Goal: Task Accomplishment & Management: Use online tool/utility

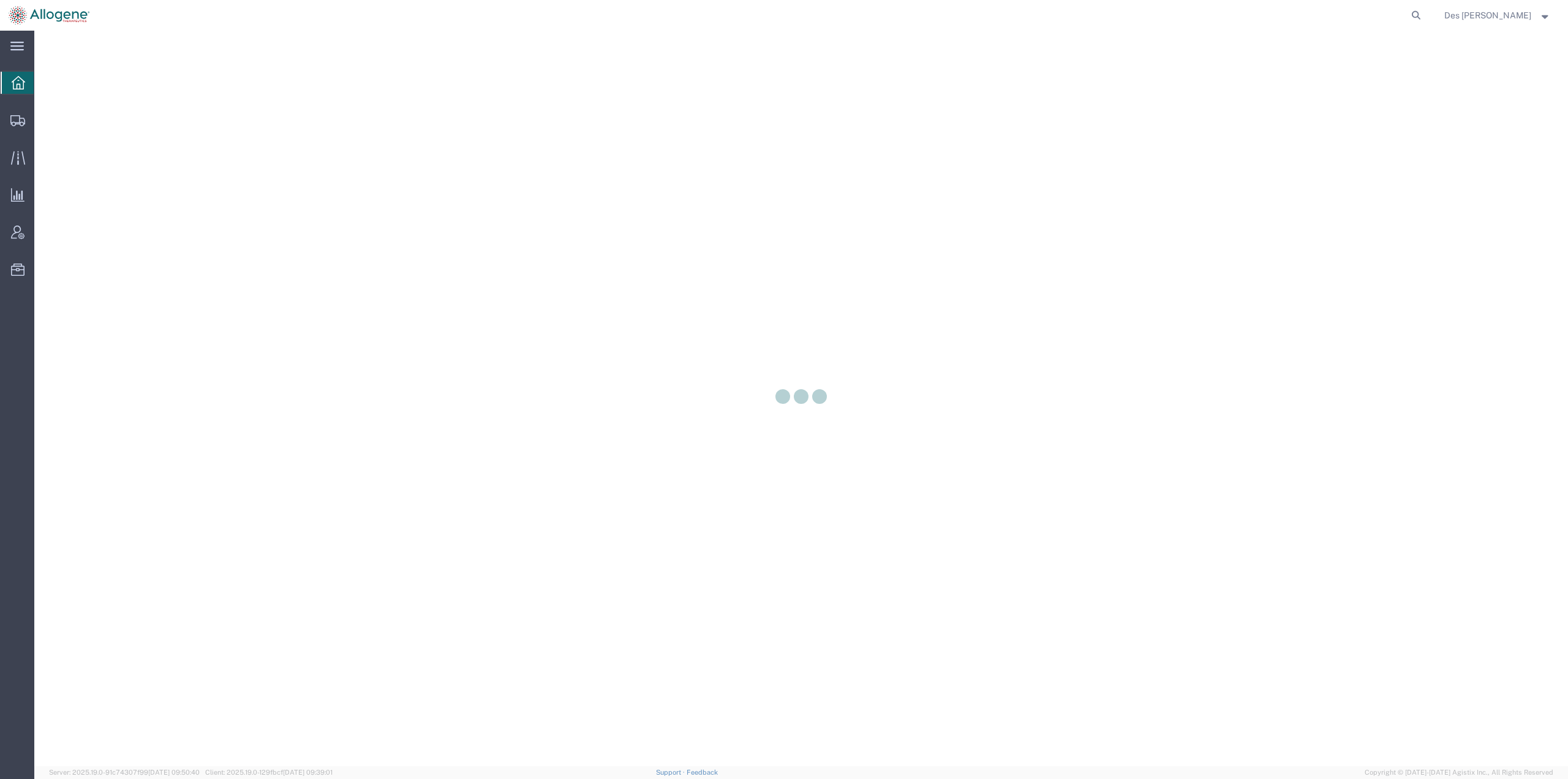
click at [66, 119] on div at bounding box center [801, 398] width 1533 height 735
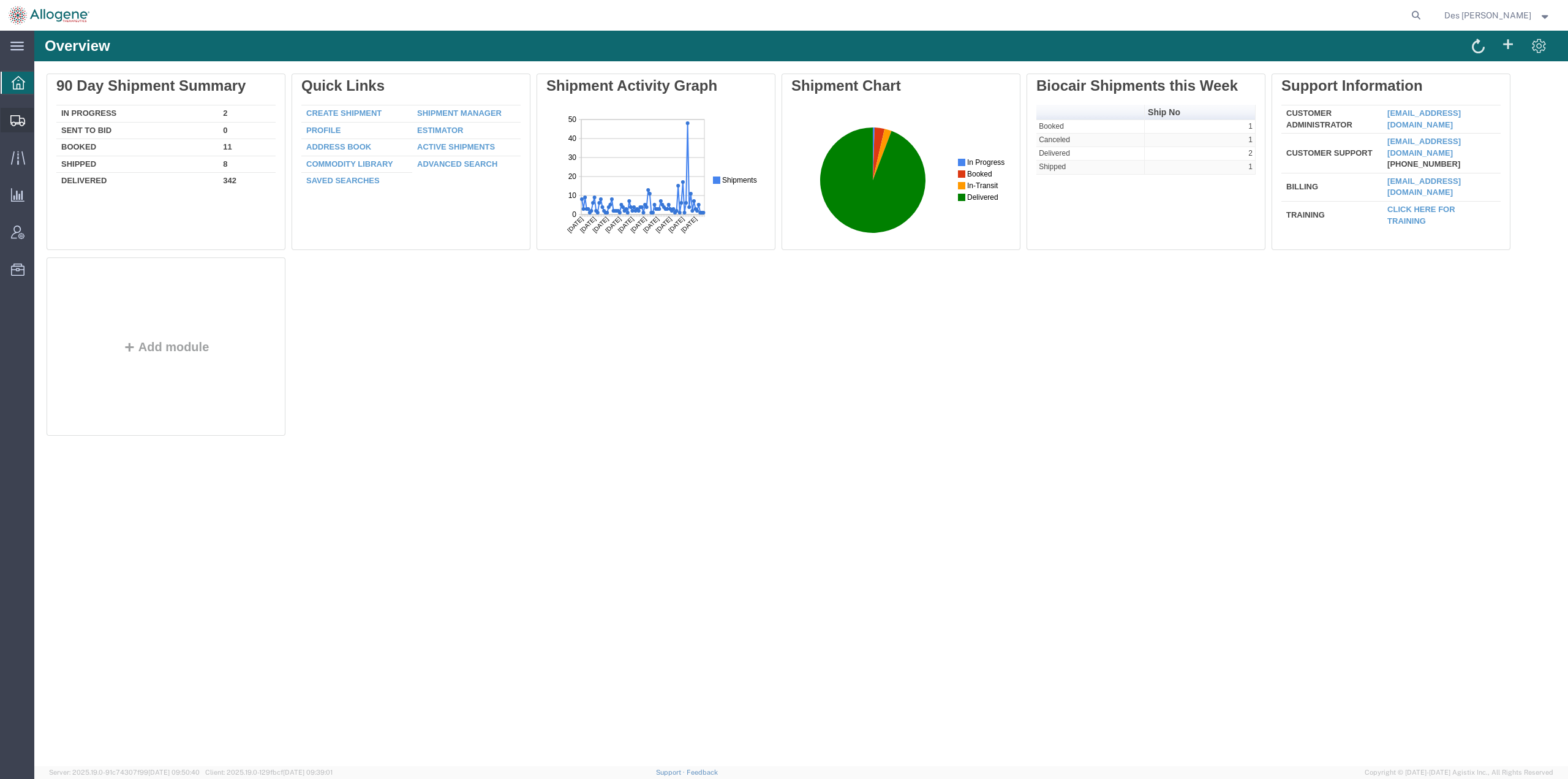
click at [42, 118] on span "Shipments" at bounding box center [38, 120] width 9 height 25
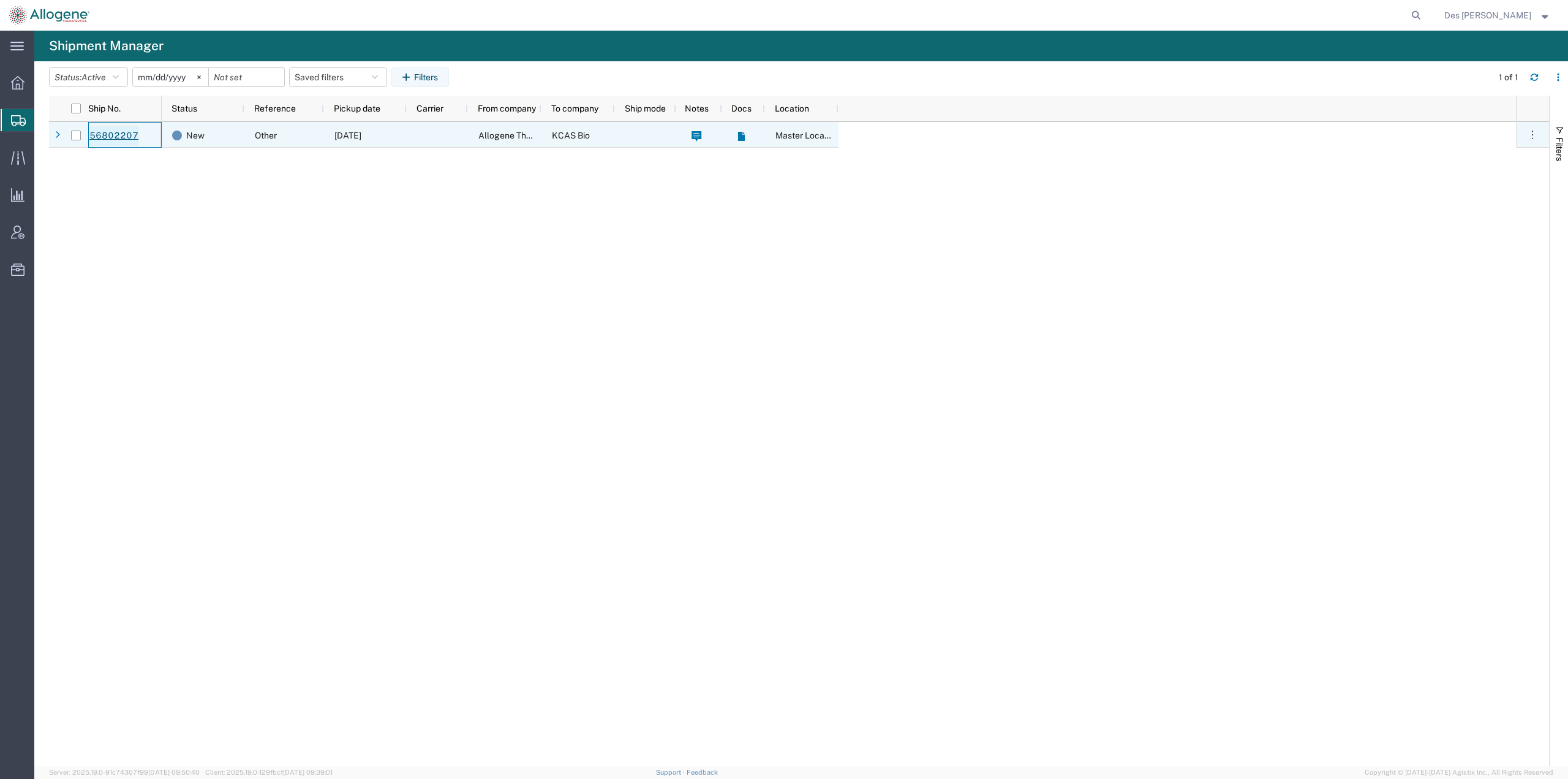
click at [108, 135] on link "56802207" at bounding box center [113, 135] width 50 height 19
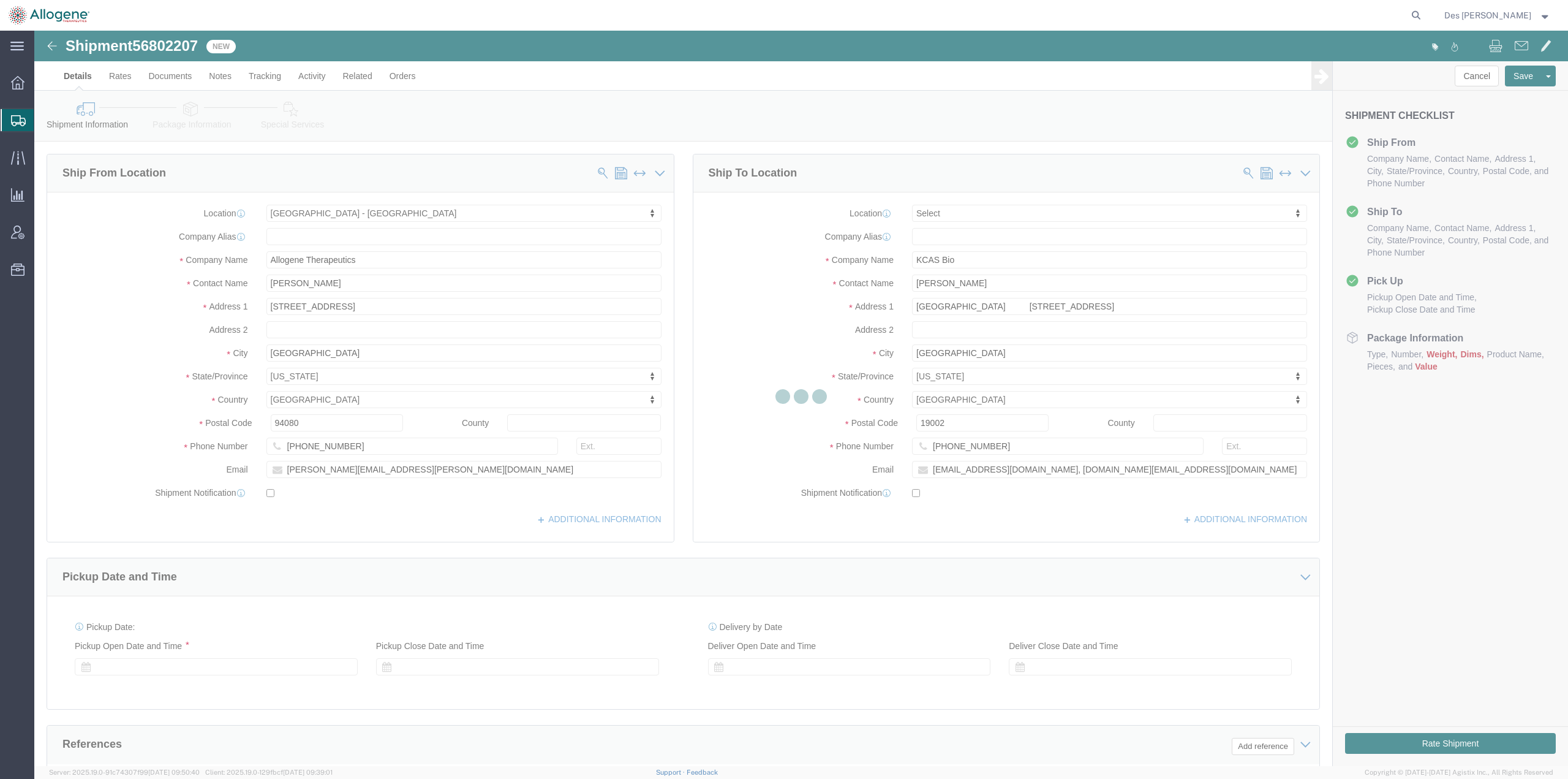
select select "52632"
select select
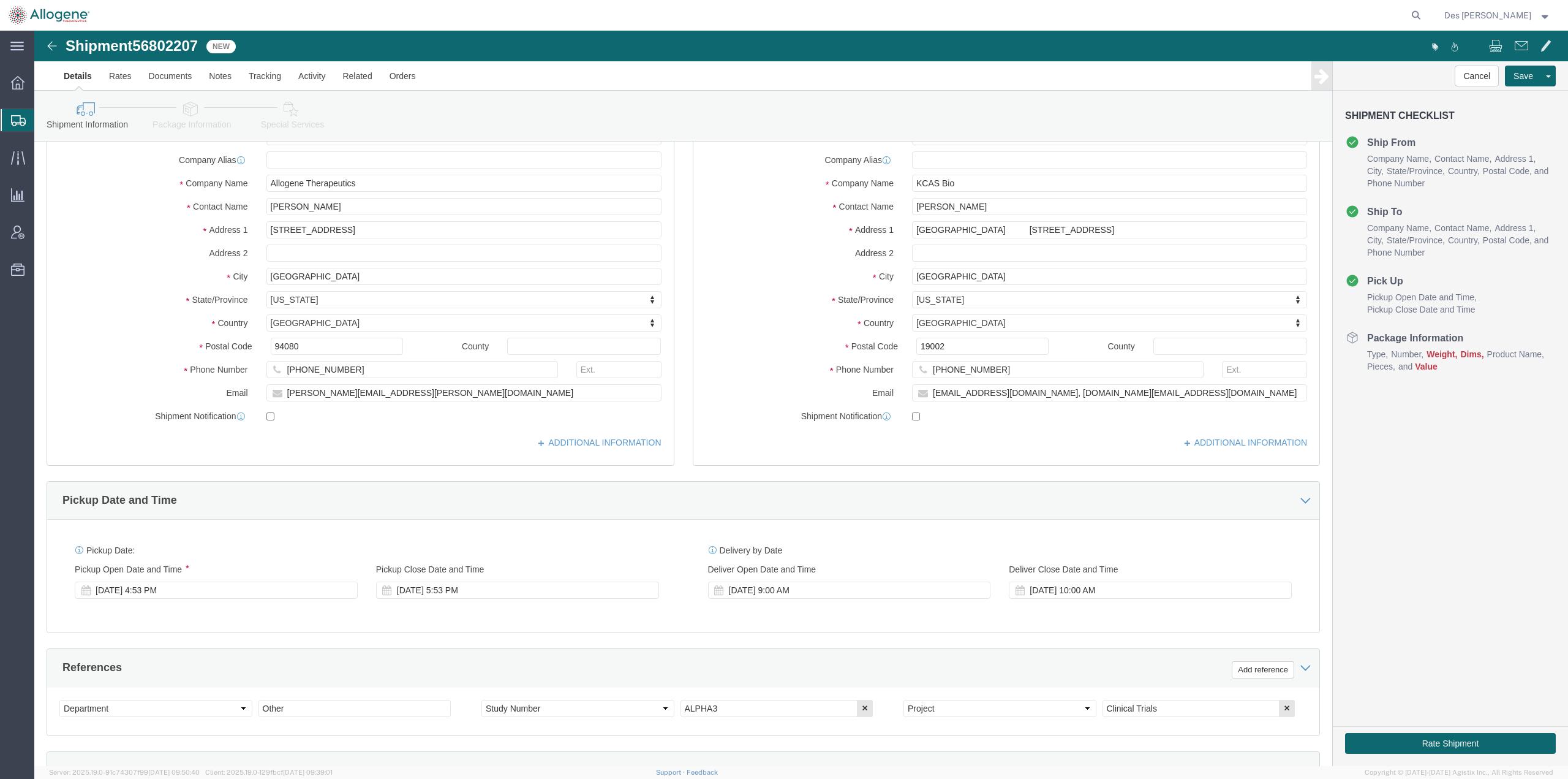
scroll to position [317, 0]
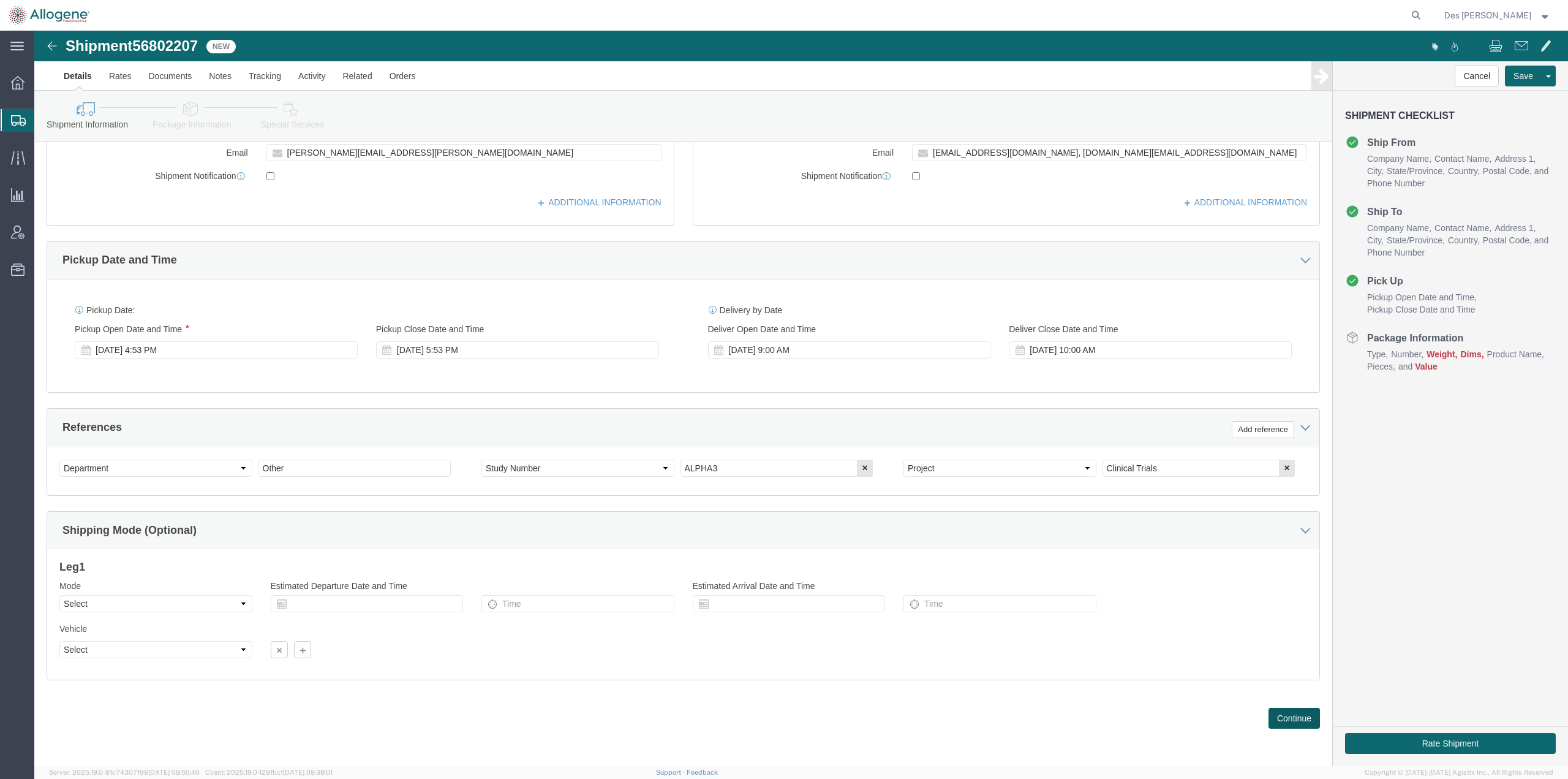
click button "Continue"
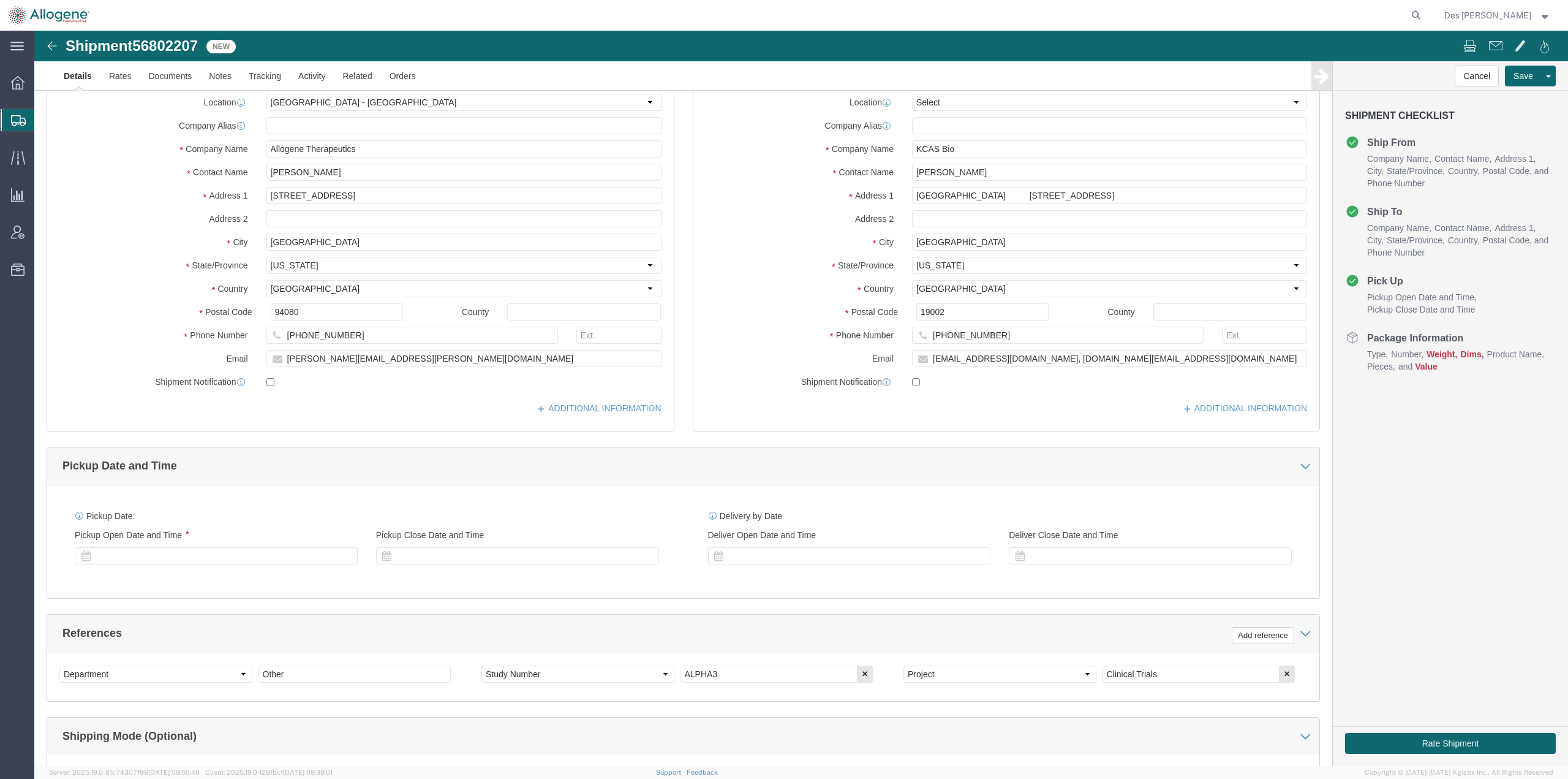
select select "52632"
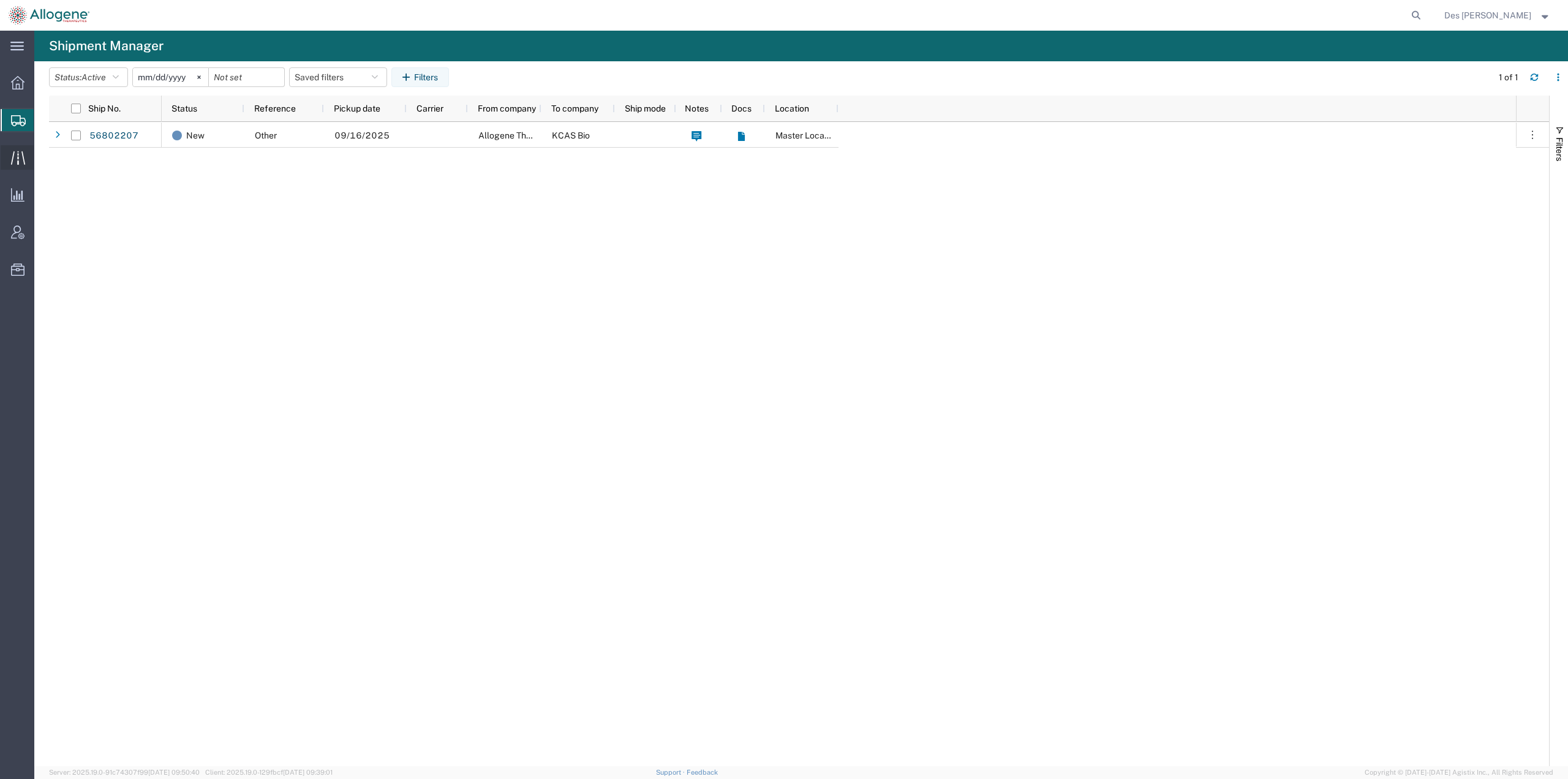
click at [42, 153] on span "Traffic" at bounding box center [38, 157] width 9 height 25
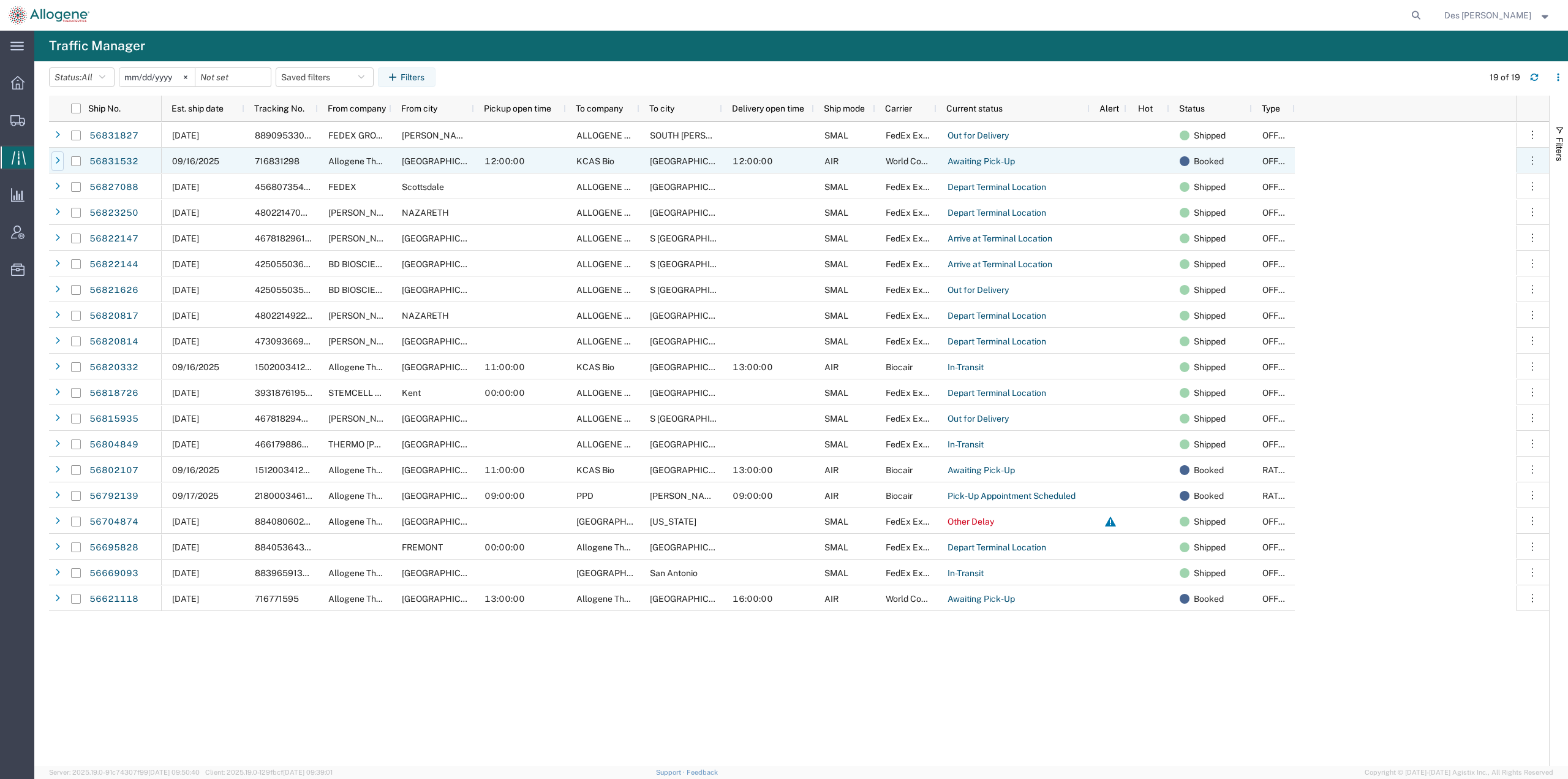
click at [57, 158] on icon at bounding box center [57, 161] width 5 height 9
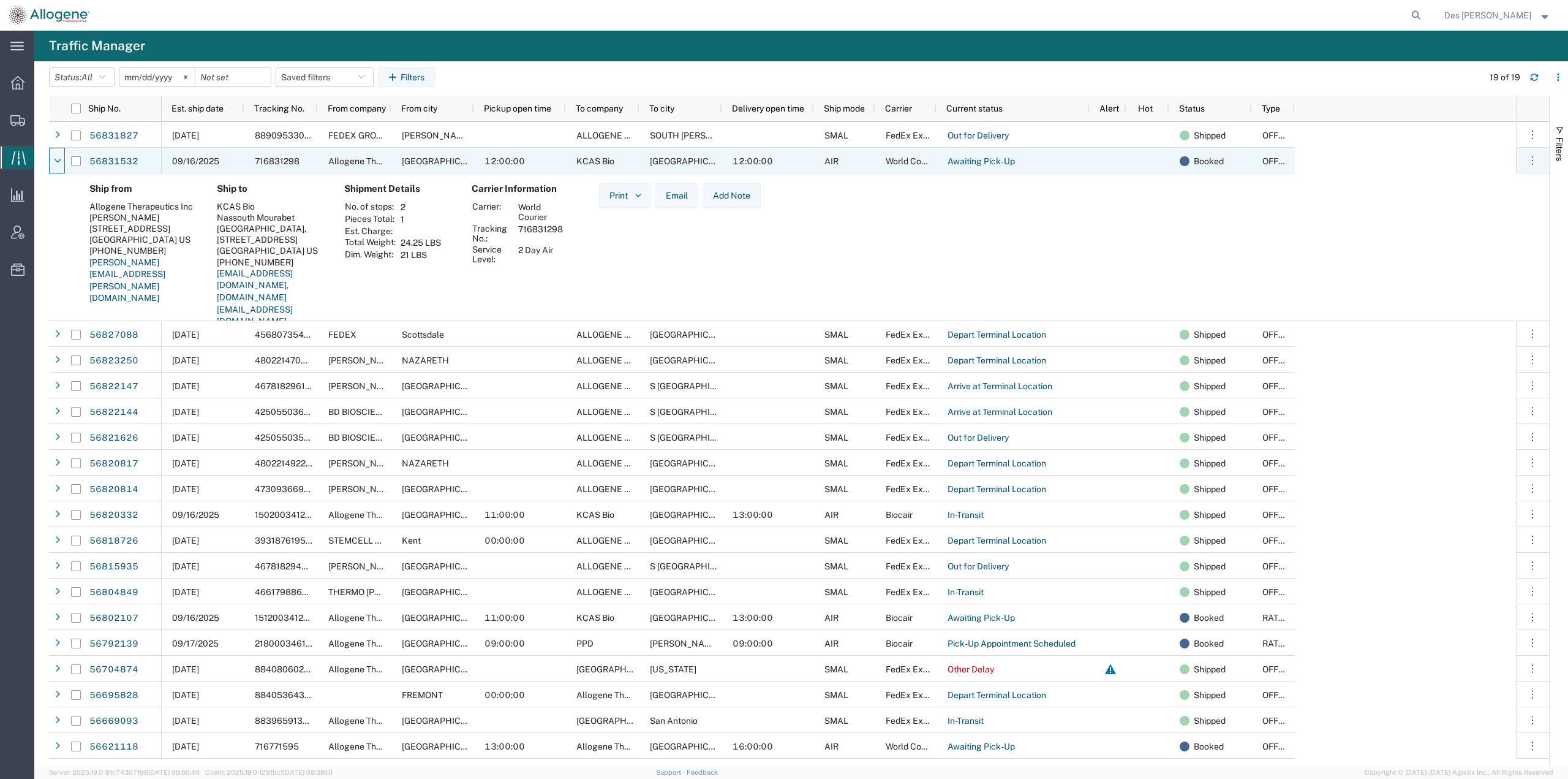
click at [57, 158] on icon at bounding box center [58, 161] width 7 height 9
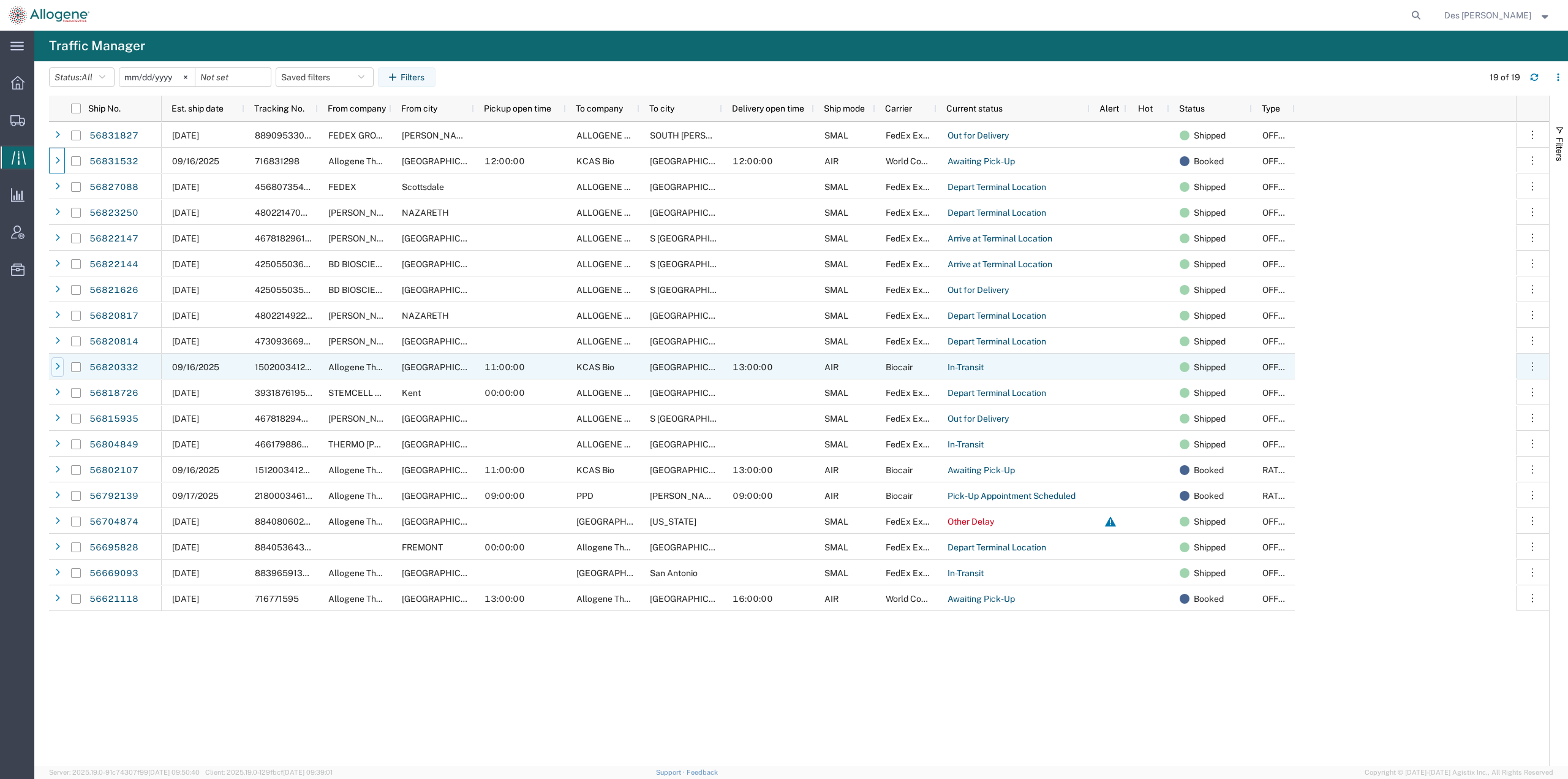
click at [56, 365] on icon at bounding box center [57, 367] width 5 height 9
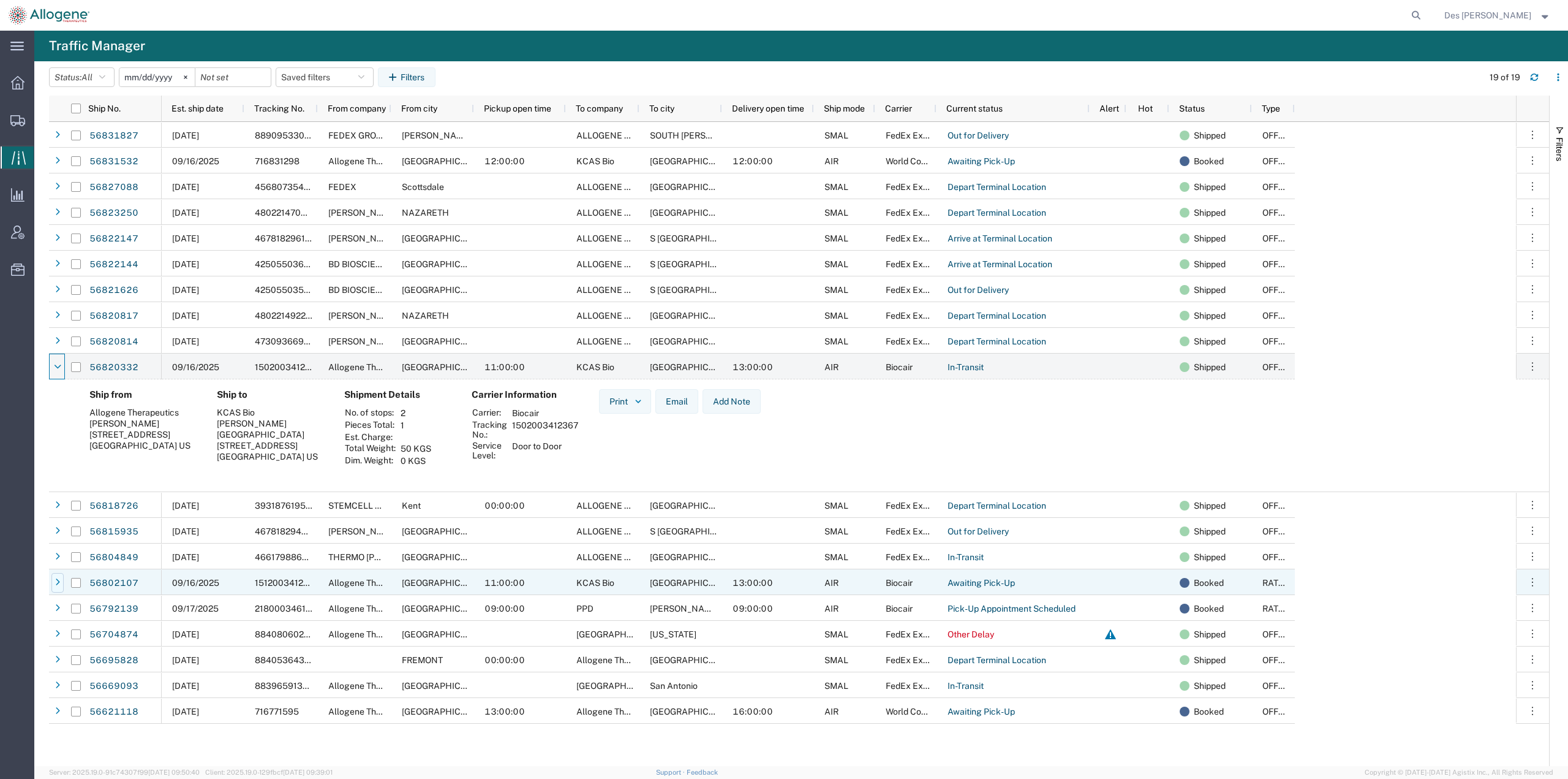
click at [56, 582] on icon at bounding box center [57, 582] width 5 height 9
